Goal: Information Seeking & Learning: Learn about a topic

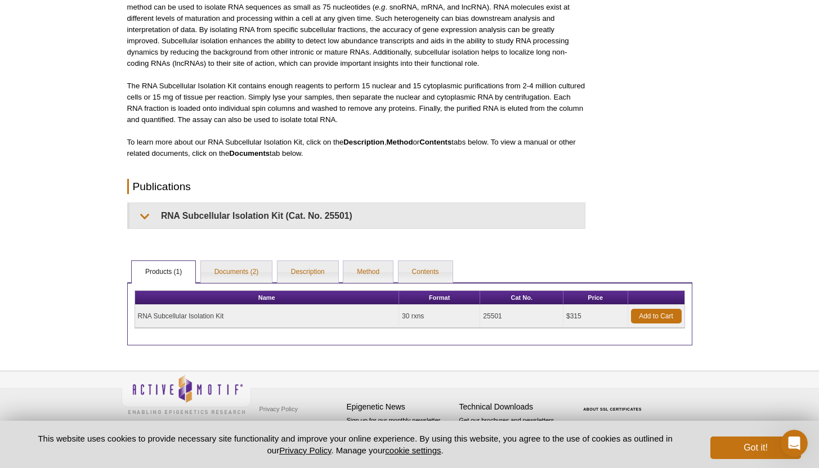
scroll to position [143, 0]
click at [196, 313] on td "RNA Subcellular Isolation Kit" at bounding box center [267, 315] width 264 height 23
click at [215, 270] on link "Documents (2)" at bounding box center [236, 271] width 71 height 23
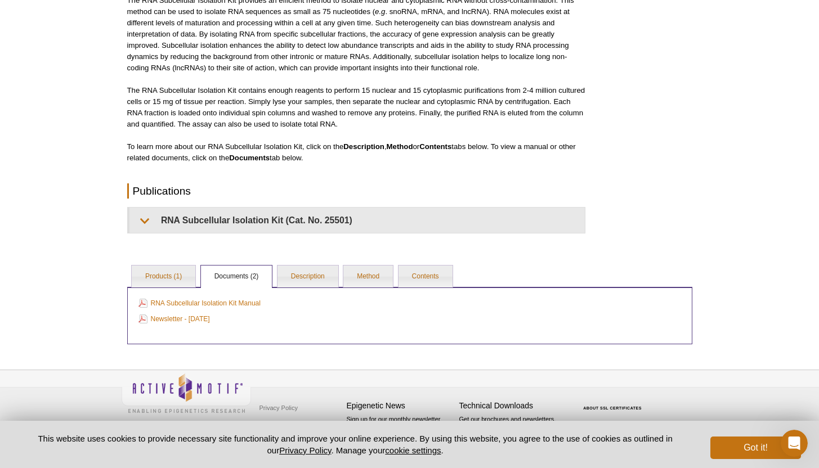
scroll to position [137, 0]
click at [169, 278] on link "Products (1)" at bounding box center [164, 277] width 64 height 23
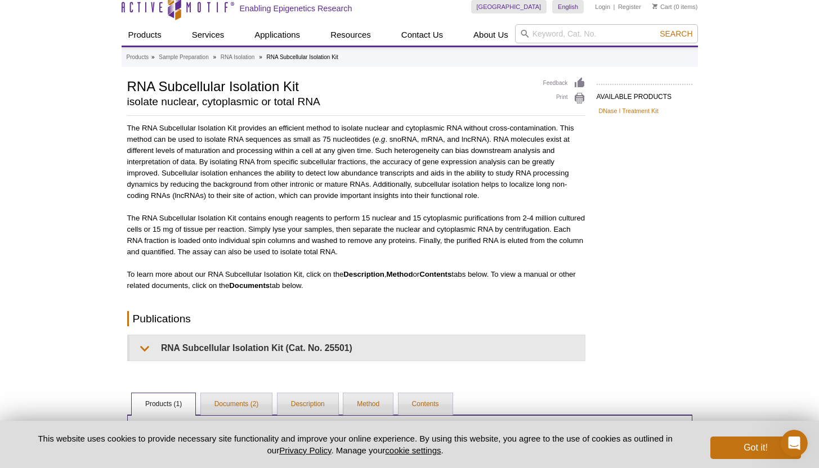
scroll to position [0, 0]
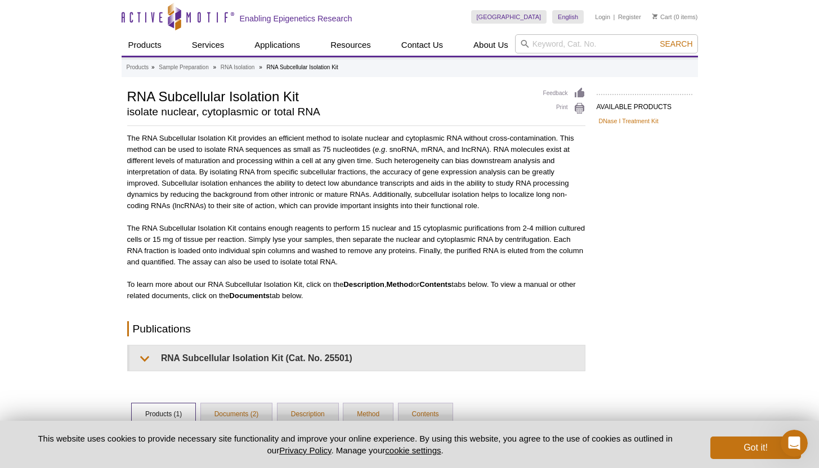
click at [417, 307] on div "The RNA Subcellular Isolation Kit provides an efficient method to isolate nucle…" at bounding box center [356, 252] width 458 height 239
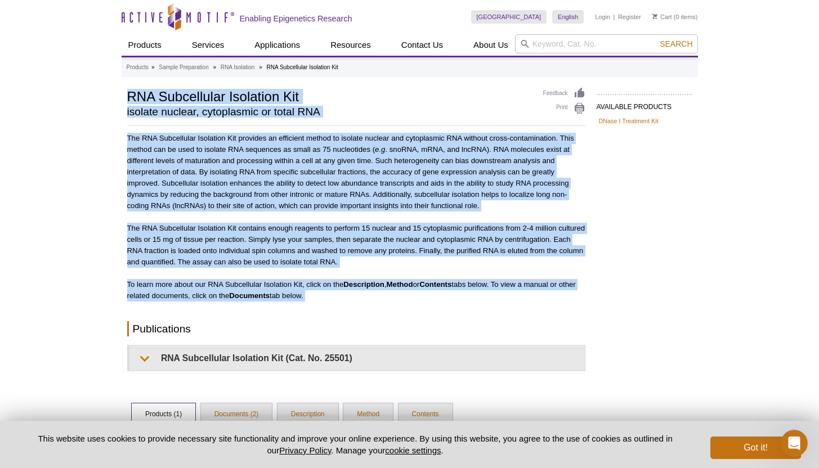
drag, startPoint x: 361, startPoint y: 303, endPoint x: 89, endPoint y: 95, distance: 342.3
click at [89, 95] on div "Active Motif Logo Enabling Epigenetics Research 0 Search Skip to content Active…" at bounding box center [409, 306] width 819 height 612
copy div "RNA Subcellular Isolation Kit isolate nuclear, cytoplasmic or total RNA The RNA…"
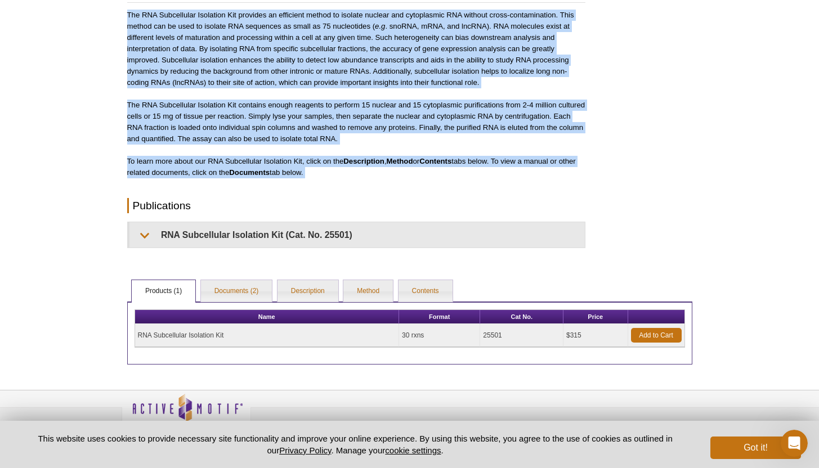
scroll to position [71, 0]
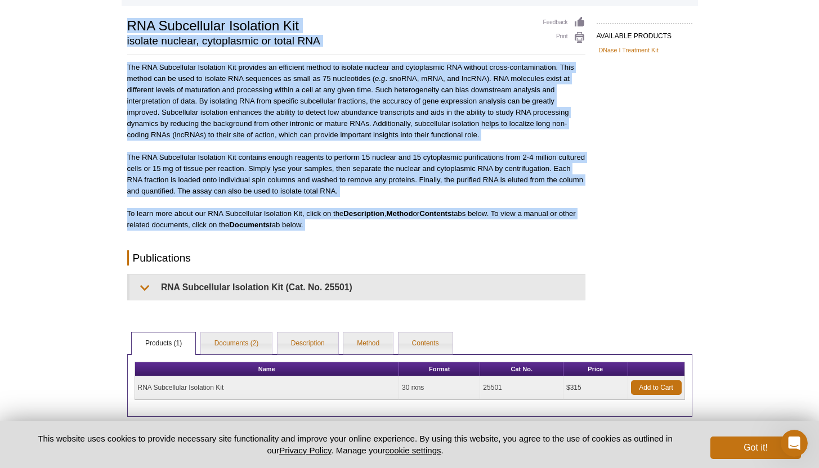
click at [482, 152] on p "The RNA Subcellular Isolation Kit contains enough reagents to perform 15 nuclea…" at bounding box center [356, 174] width 458 height 45
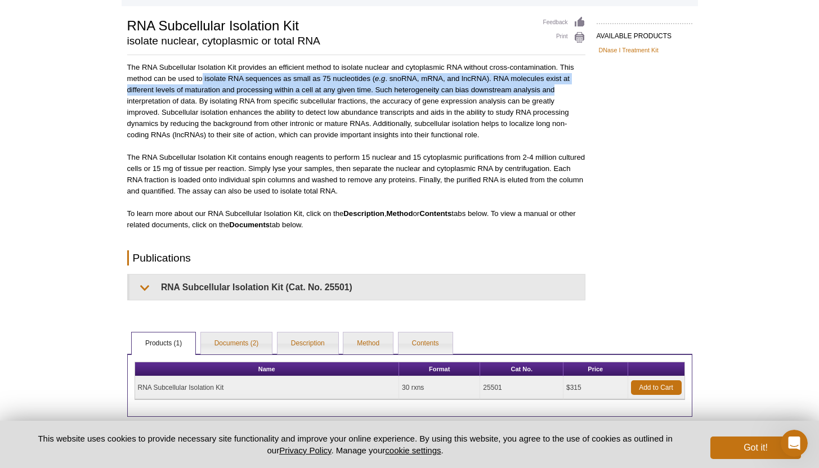
drag, startPoint x: 201, startPoint y: 80, endPoint x: 585, endPoint y: 93, distance: 384.5
click at [585, 93] on div "AVAILABLE PRODUCTS DNase I Treatment Kit Available Products DNase I Treatment K…" at bounding box center [410, 216] width 576 height 401
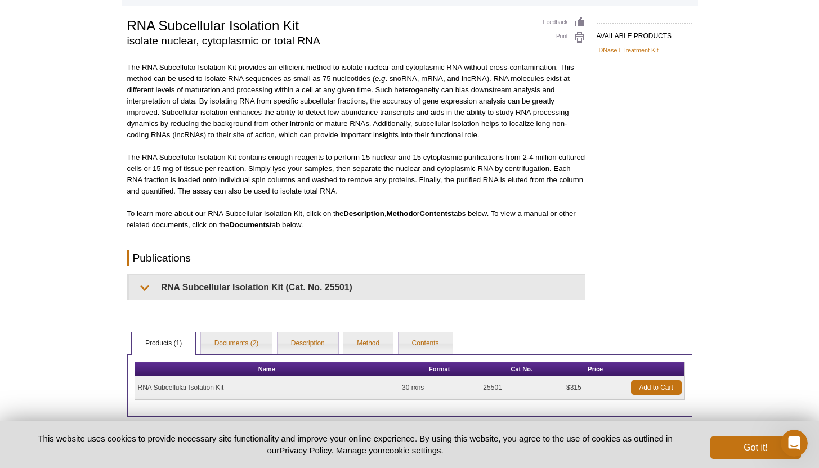
click at [552, 96] on p "The RNA Subcellular Isolation Kit provides an efficient method to isolate nucle…" at bounding box center [356, 101] width 458 height 79
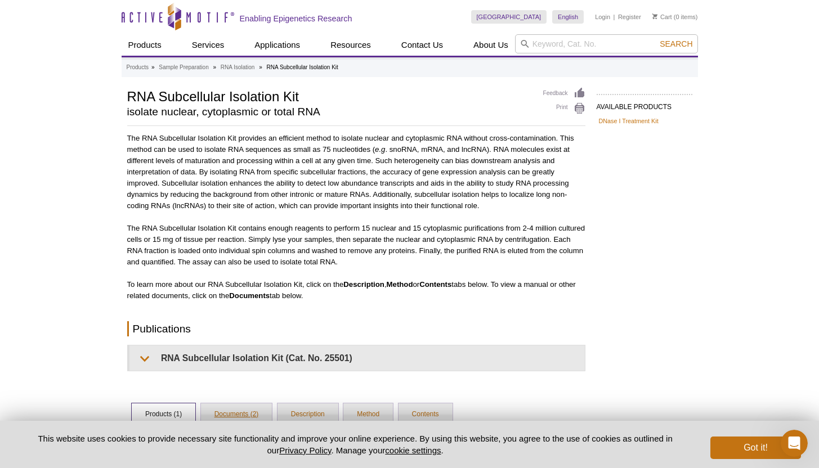
scroll to position [143, 0]
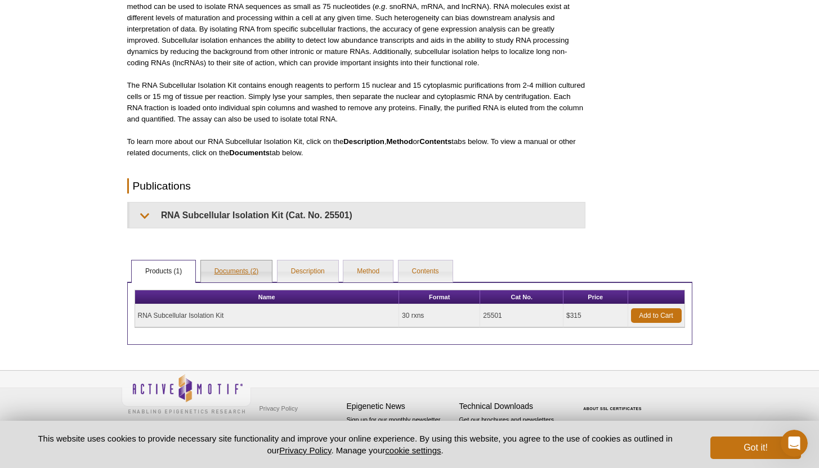
click at [249, 264] on link "Documents (2)" at bounding box center [236, 271] width 71 height 23
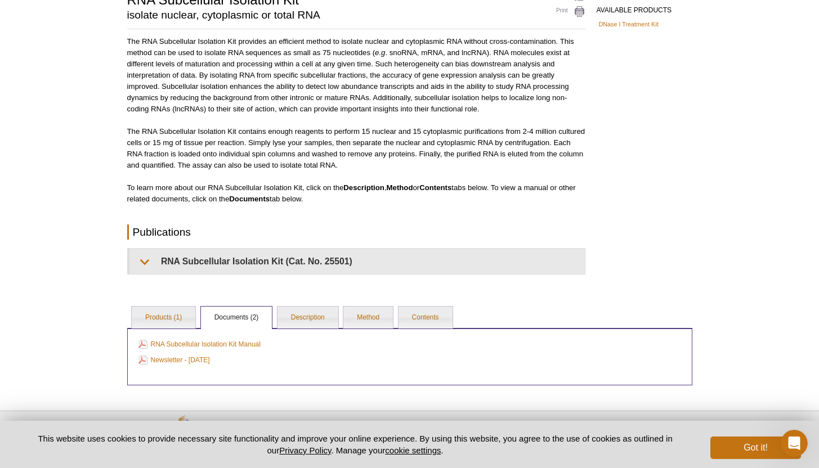
scroll to position [137, 0]
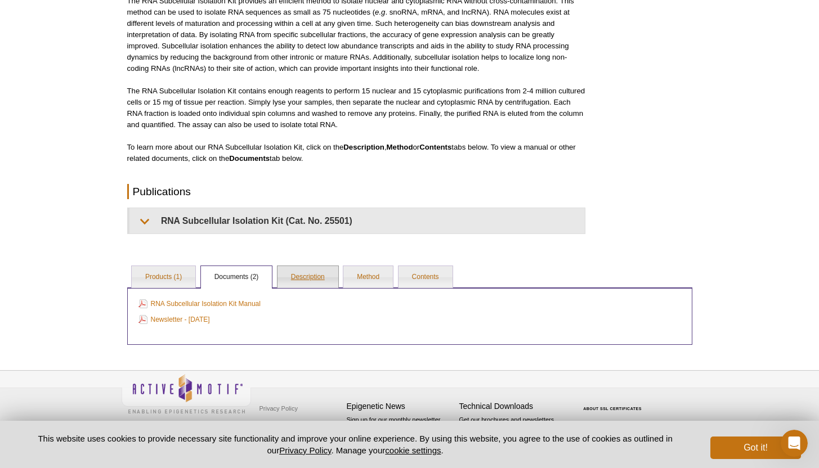
click at [293, 279] on link "Description" at bounding box center [307, 277] width 61 height 23
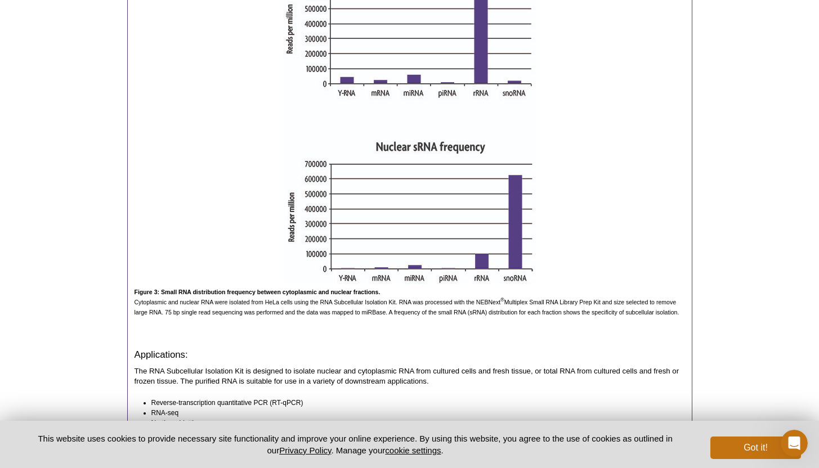
scroll to position [1116, 0]
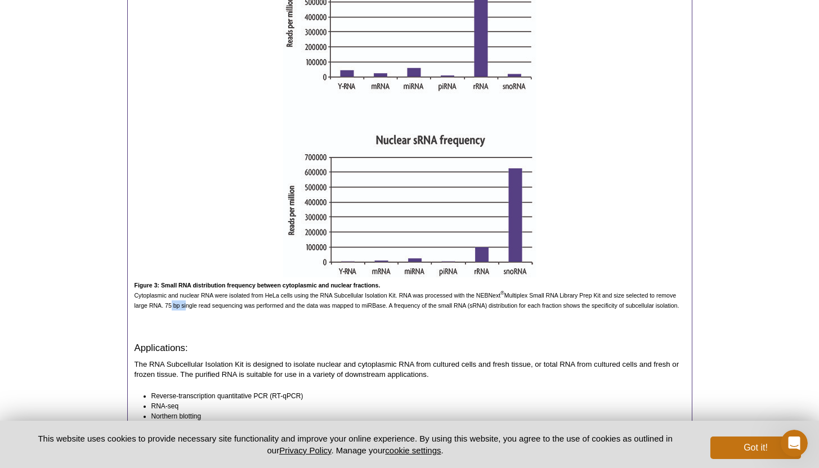
drag, startPoint x: 168, startPoint y: 312, endPoint x: 183, endPoint y: 312, distance: 15.2
click at [183, 309] on span "Figure 3: Small RNA distribution frequency between cytoplasmic and nuclear frac…" at bounding box center [406, 295] width 545 height 27
click at [176, 309] on span "Figure 3: Small RNA distribution frequency between cytoplasmic and nuclear frac…" at bounding box center [406, 295] width 545 height 27
drag, startPoint x: 165, startPoint y: 312, endPoint x: 244, endPoint y: 312, distance: 78.8
click at [244, 309] on span "Figure 3: Small RNA distribution frequency between cytoplasmic and nuclear frac…" at bounding box center [406, 295] width 545 height 27
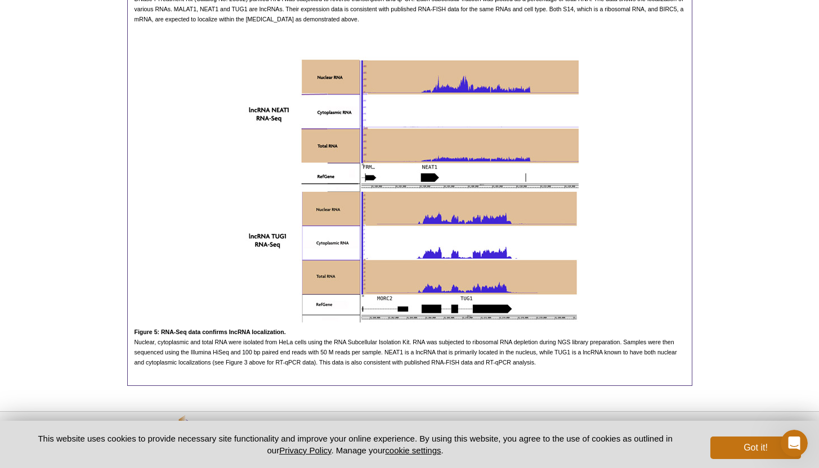
scroll to position [1757, 0]
